Goal: Information Seeking & Learning: Learn about a topic

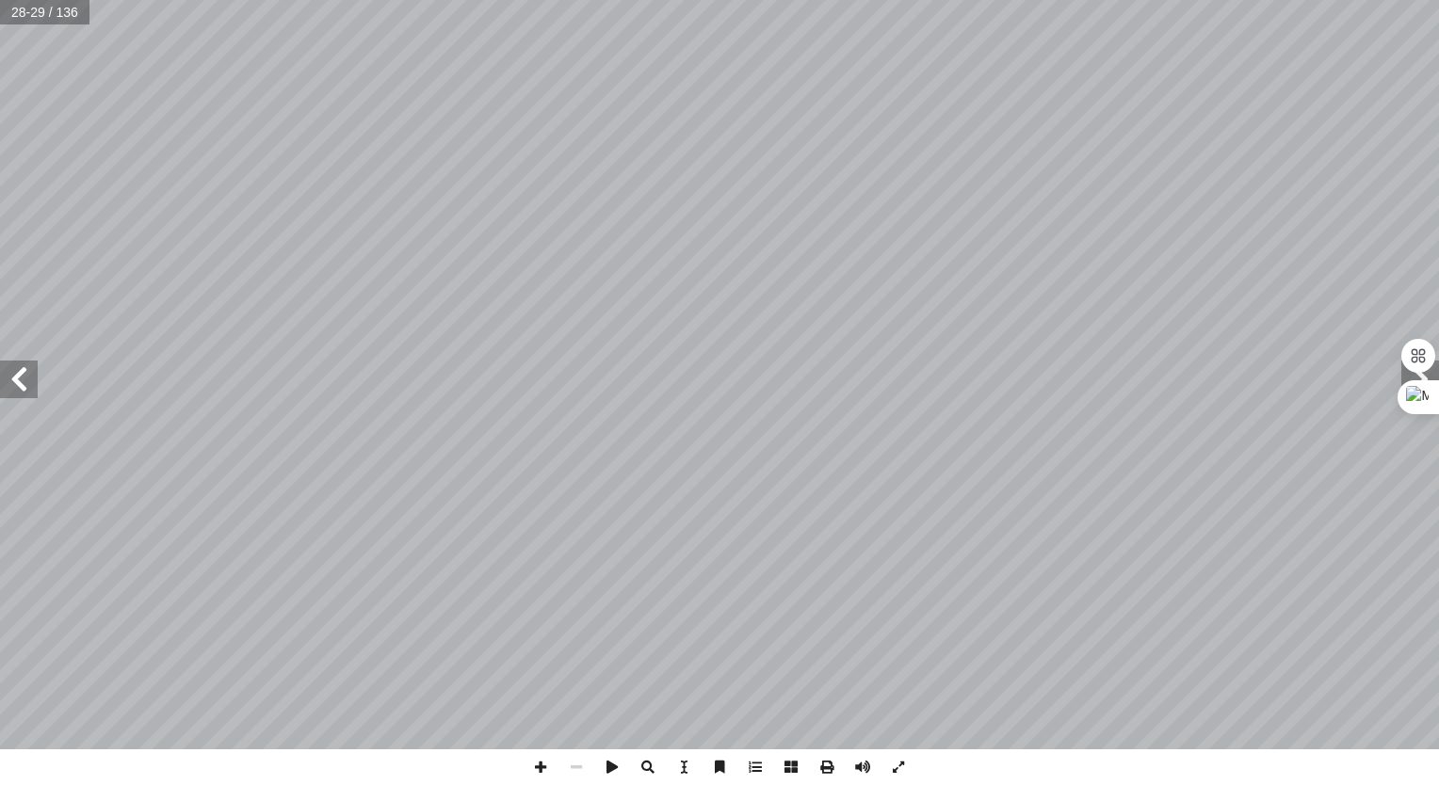
click at [15, 386] on span at bounding box center [19, 380] width 38 height 38
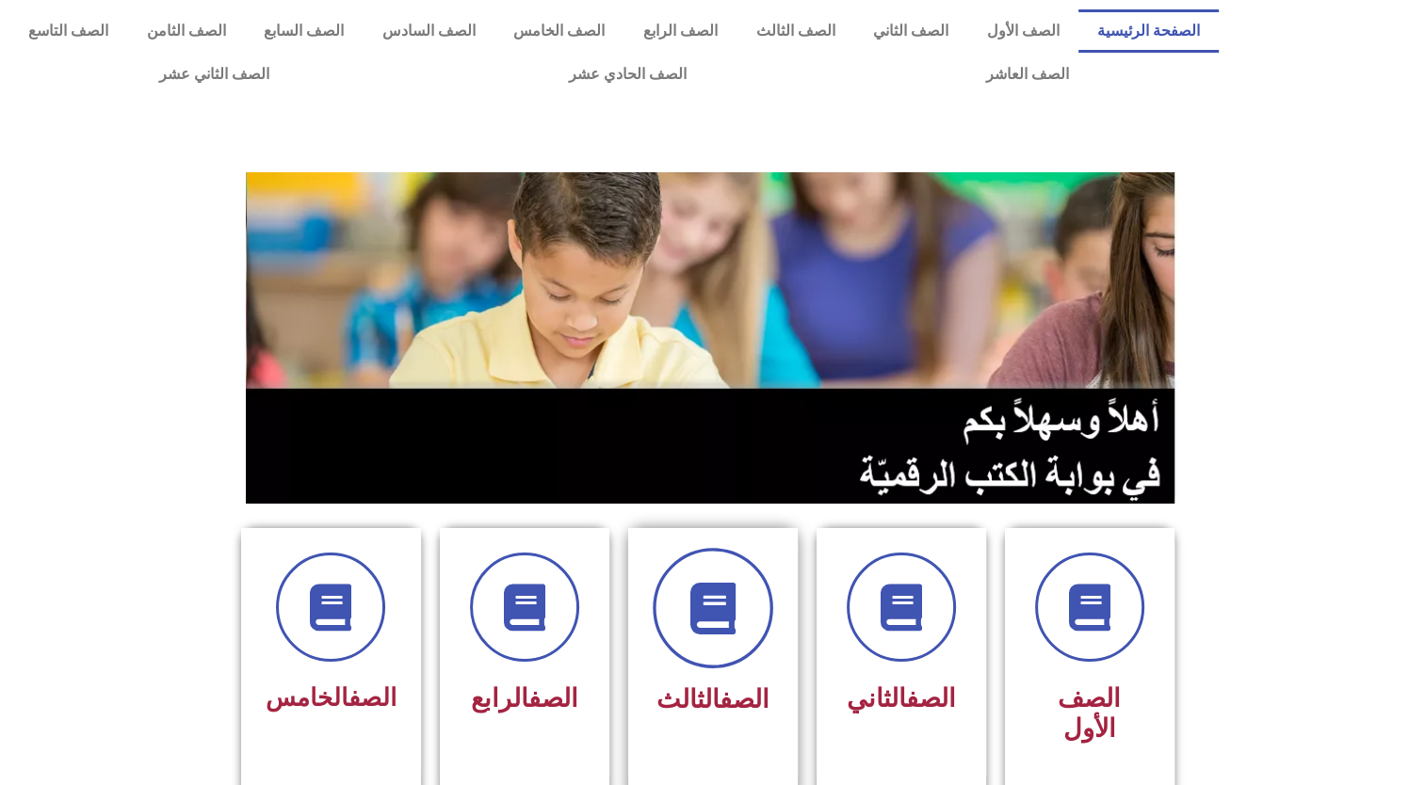
click at [685, 620] on span at bounding box center [712, 608] width 121 height 121
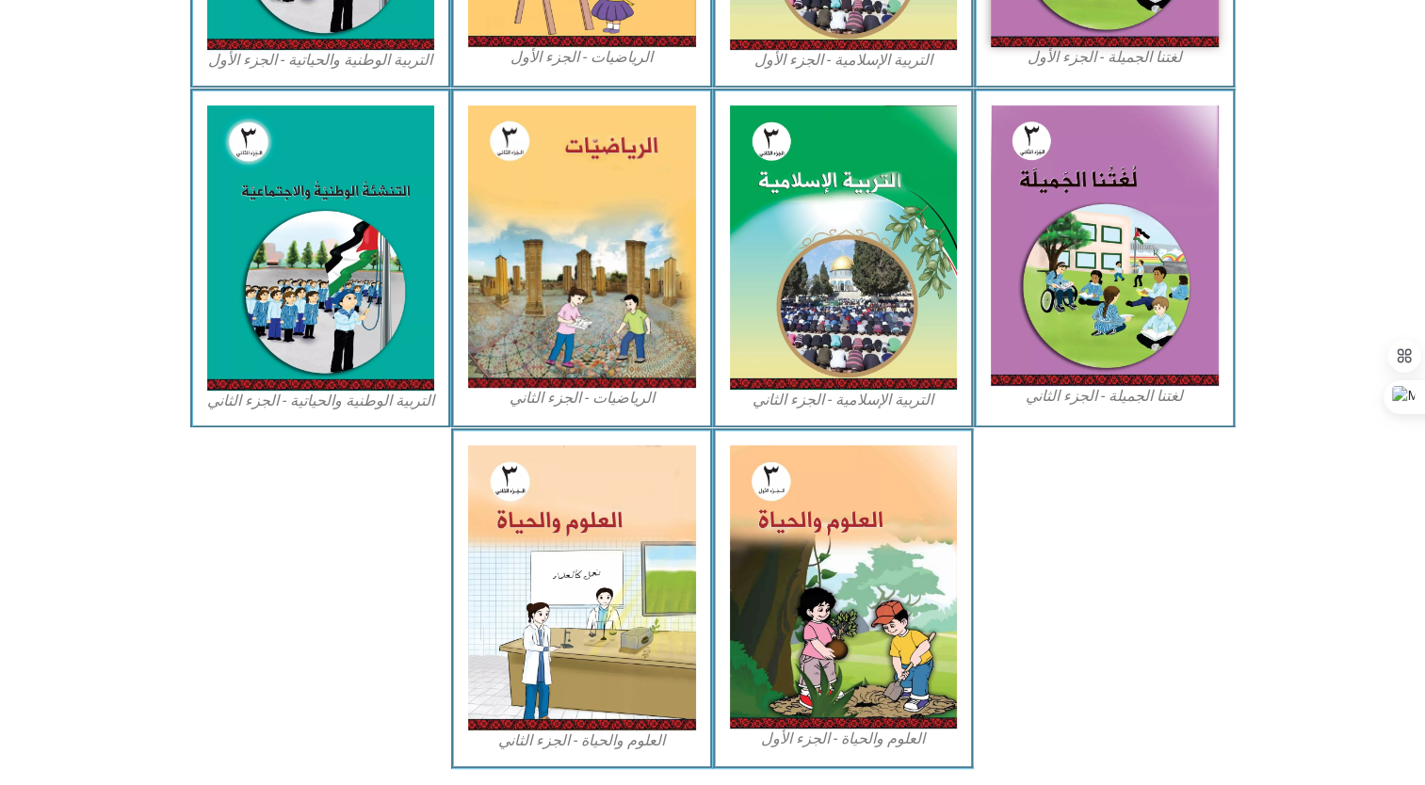
scroll to position [836, 0]
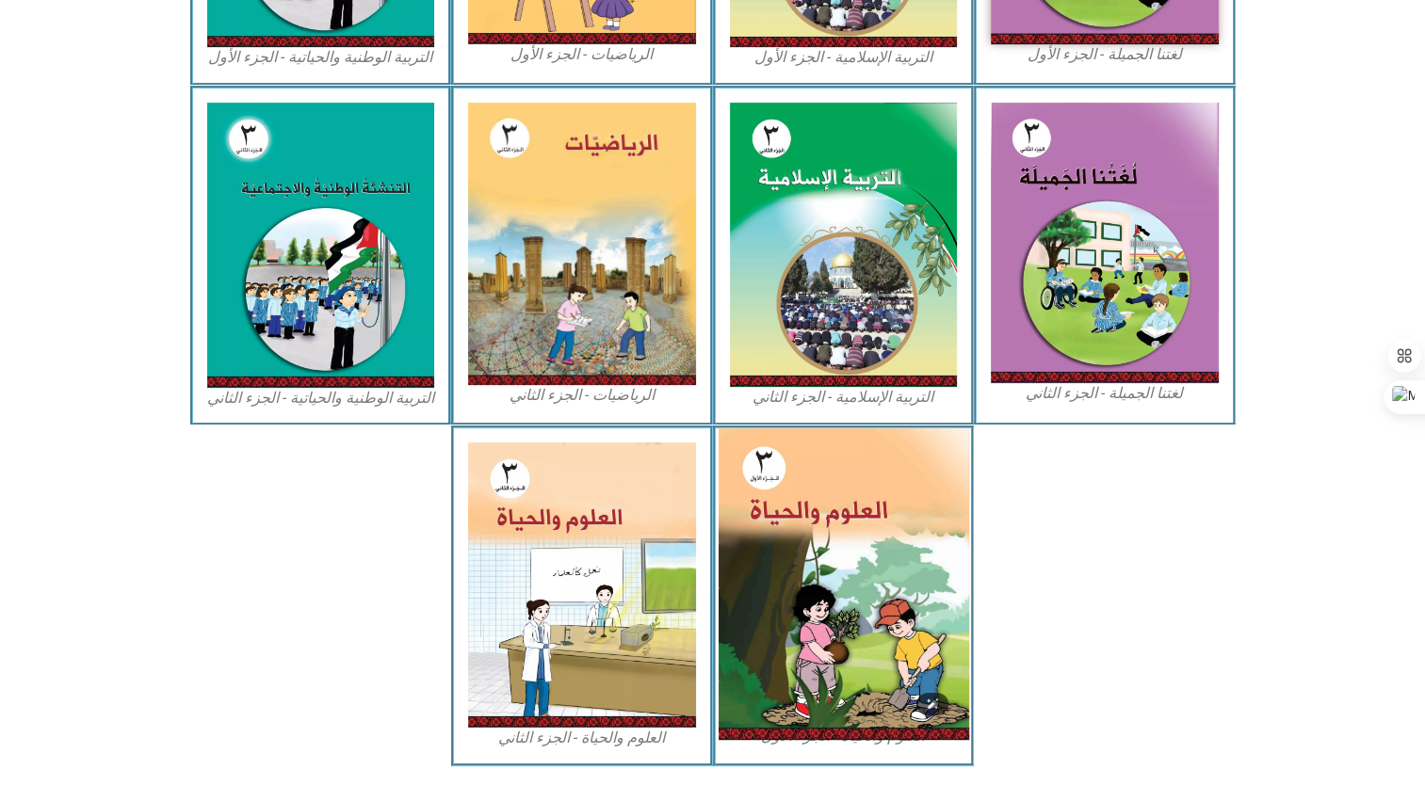
click at [862, 599] on img at bounding box center [842, 584] width 250 height 312
